Goal: Use online tool/utility: Utilize a website feature to perform a specific function

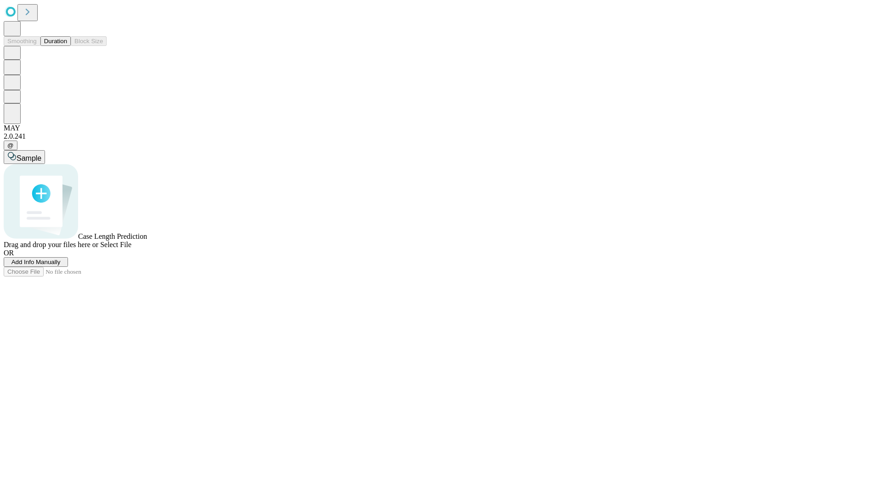
click at [131, 248] on span "Select File" at bounding box center [115, 245] width 31 height 8
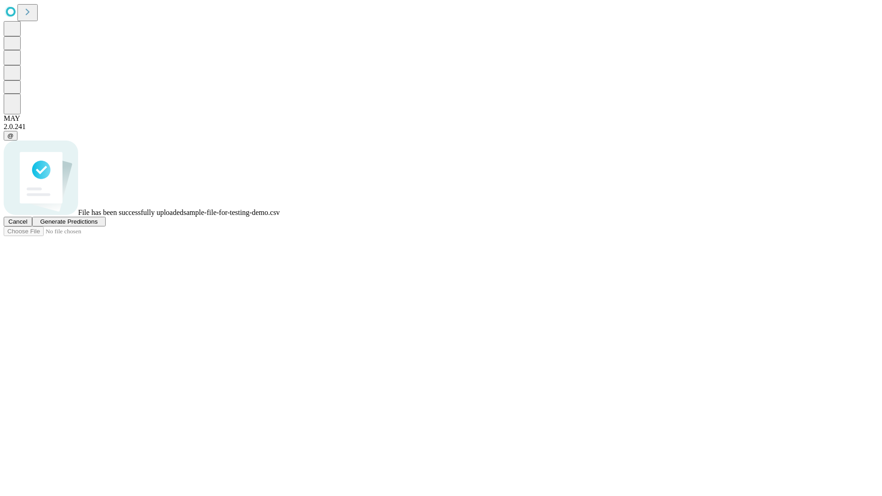
click at [97, 225] on span "Generate Predictions" at bounding box center [68, 221] width 57 height 7
